Goal: Navigation & Orientation: Find specific page/section

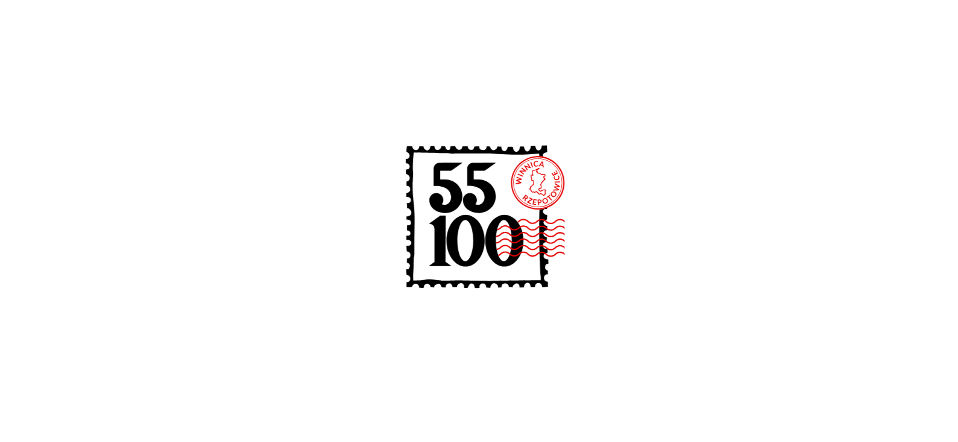
scroll to position [180, 0]
click at [479, 174] on icon at bounding box center [479, 220] width 193 height 193
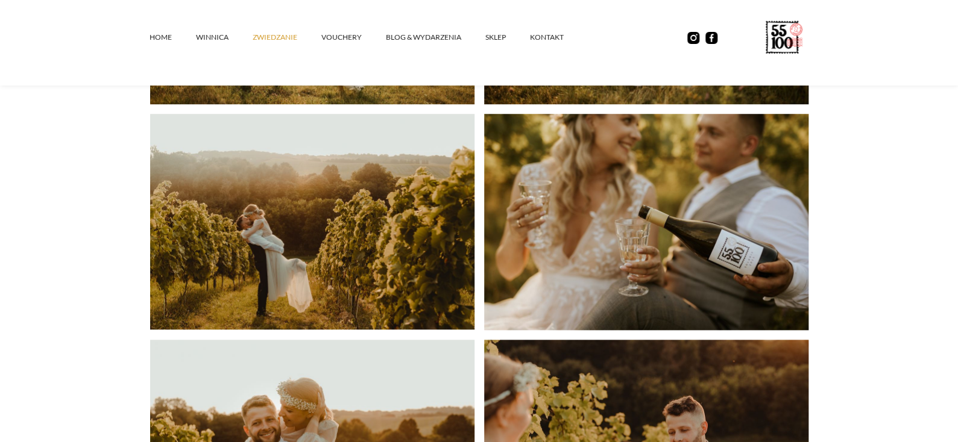
scroll to position [2772, 0]
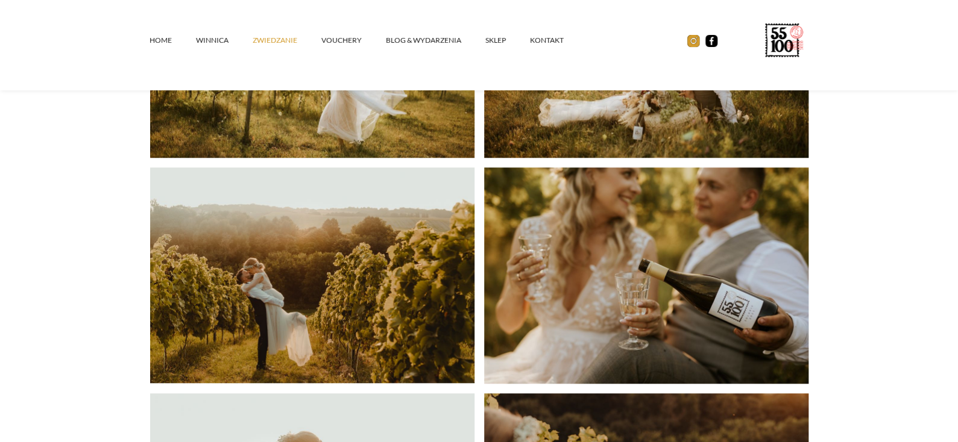
click at [688, 42] on img at bounding box center [693, 41] width 12 height 12
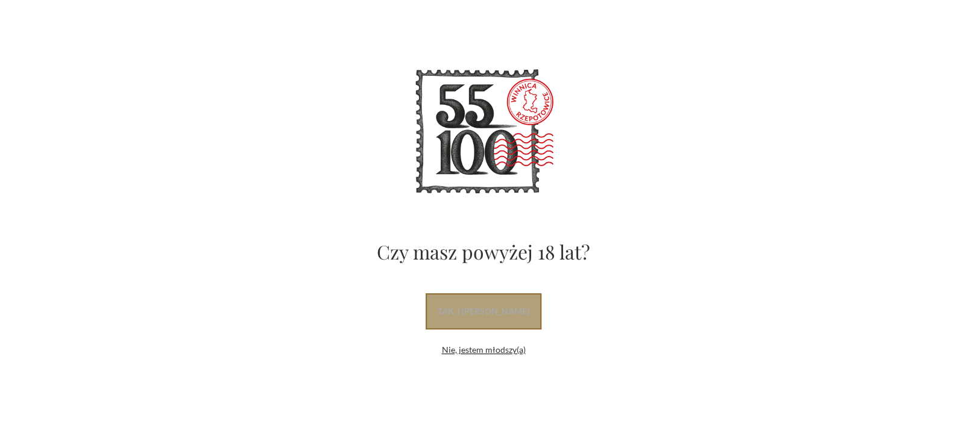
click at [436, 315] on link "tak, i uwielbiam wino" at bounding box center [483, 311] width 116 height 36
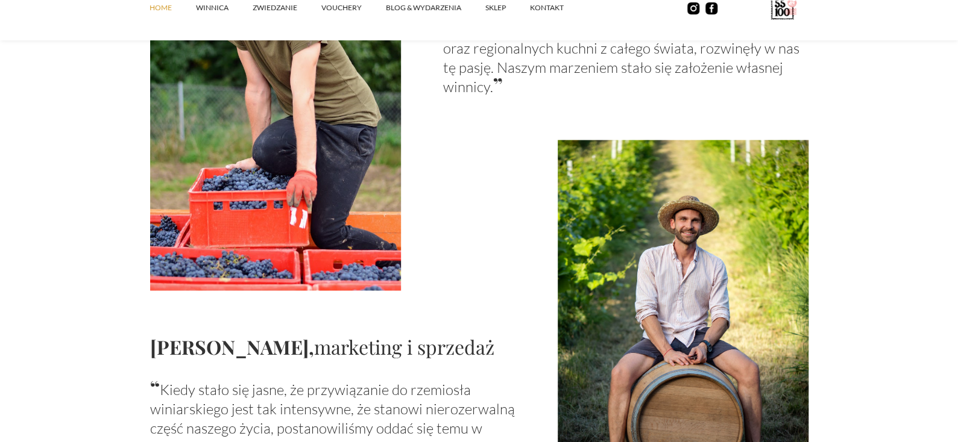
scroll to position [1144, 0]
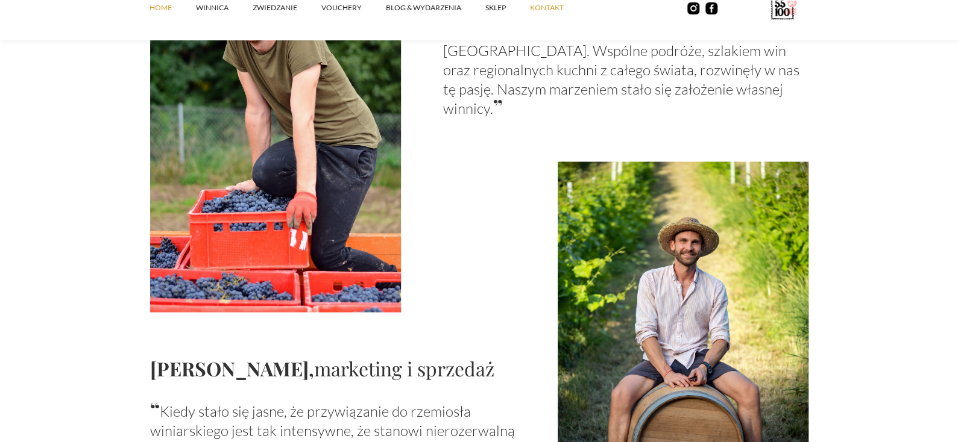
click at [536, 13] on link "kontakt" at bounding box center [559, 8] width 58 height 36
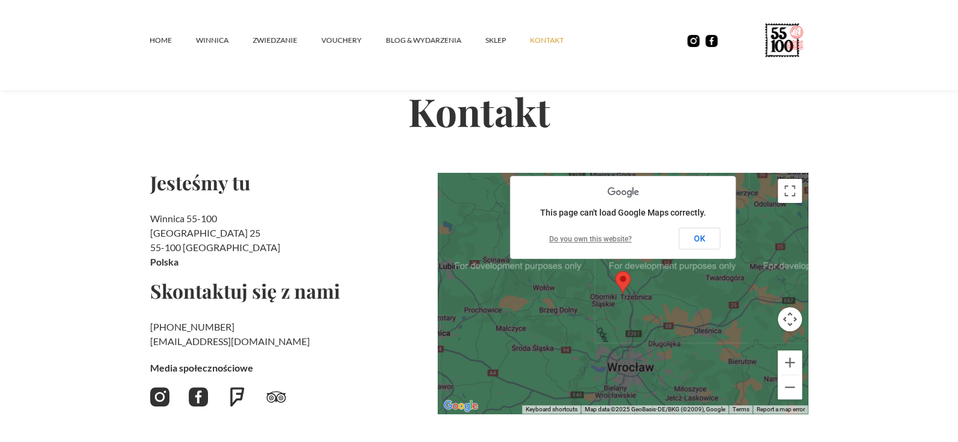
scroll to position [121, 0]
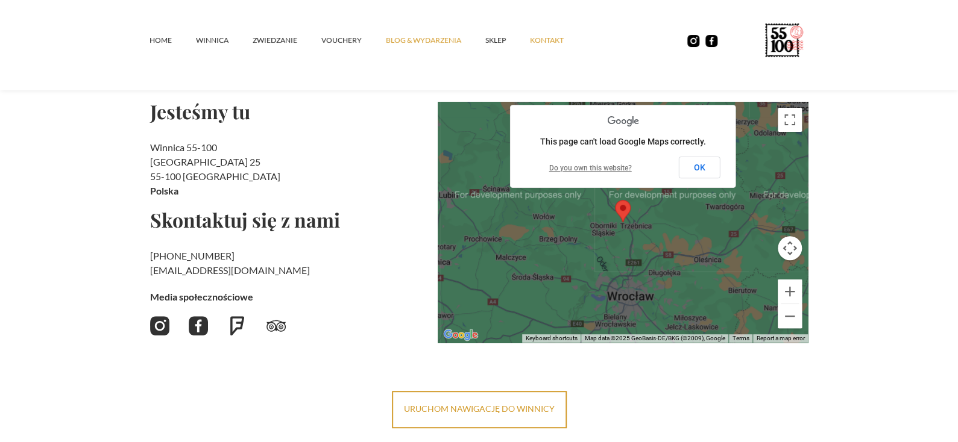
click at [424, 41] on link "Blog & Wydarzenia" at bounding box center [435, 40] width 99 height 36
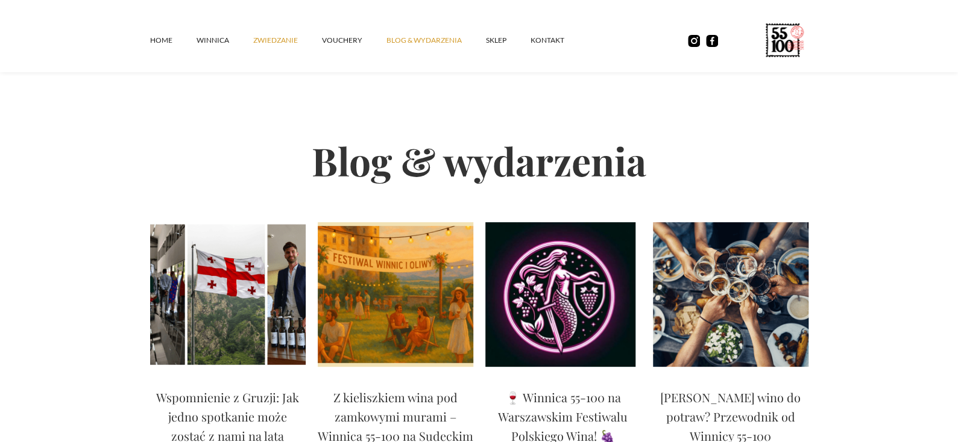
click at [257, 36] on link "ZWIEDZANIE" at bounding box center [287, 40] width 69 height 36
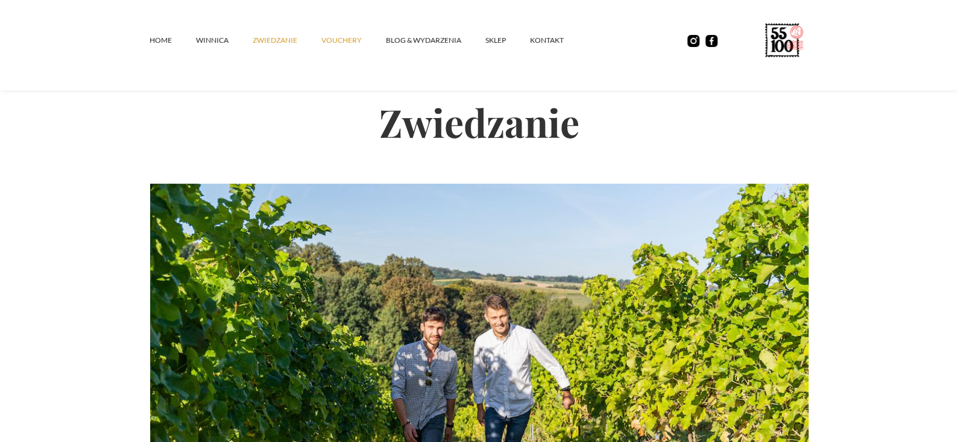
click at [330, 39] on link "vouchery" at bounding box center [353, 40] width 64 height 36
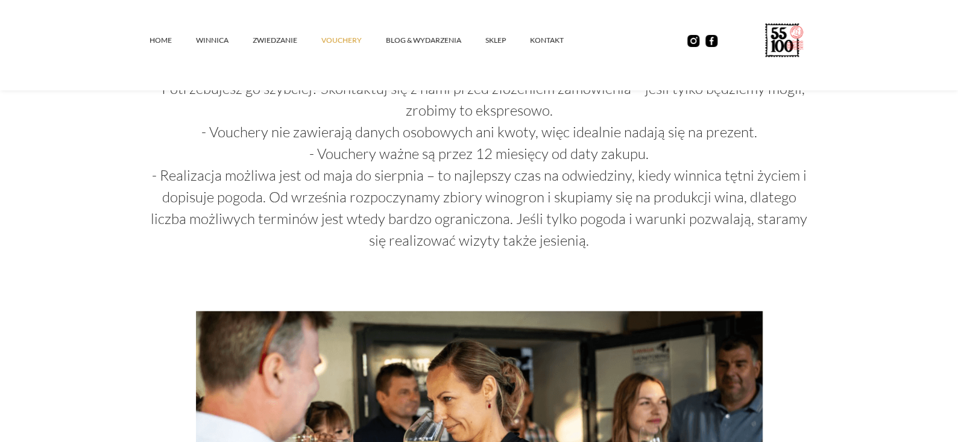
scroll to position [970, 0]
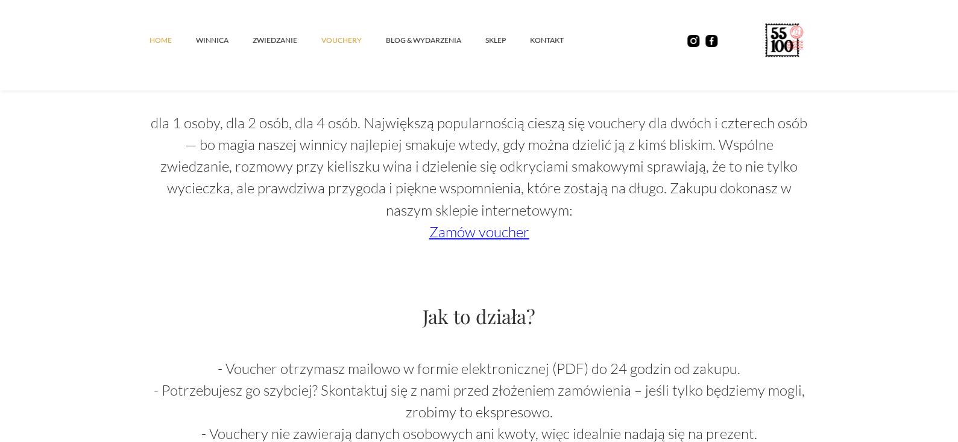
click at [161, 34] on link "Home" at bounding box center [172, 40] width 46 height 36
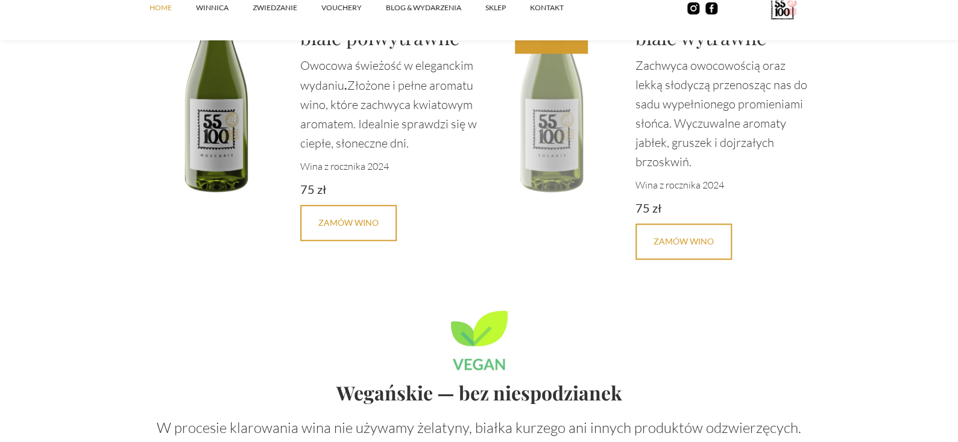
scroll to position [3133, 0]
